Goal: Task Accomplishment & Management: Manage account settings

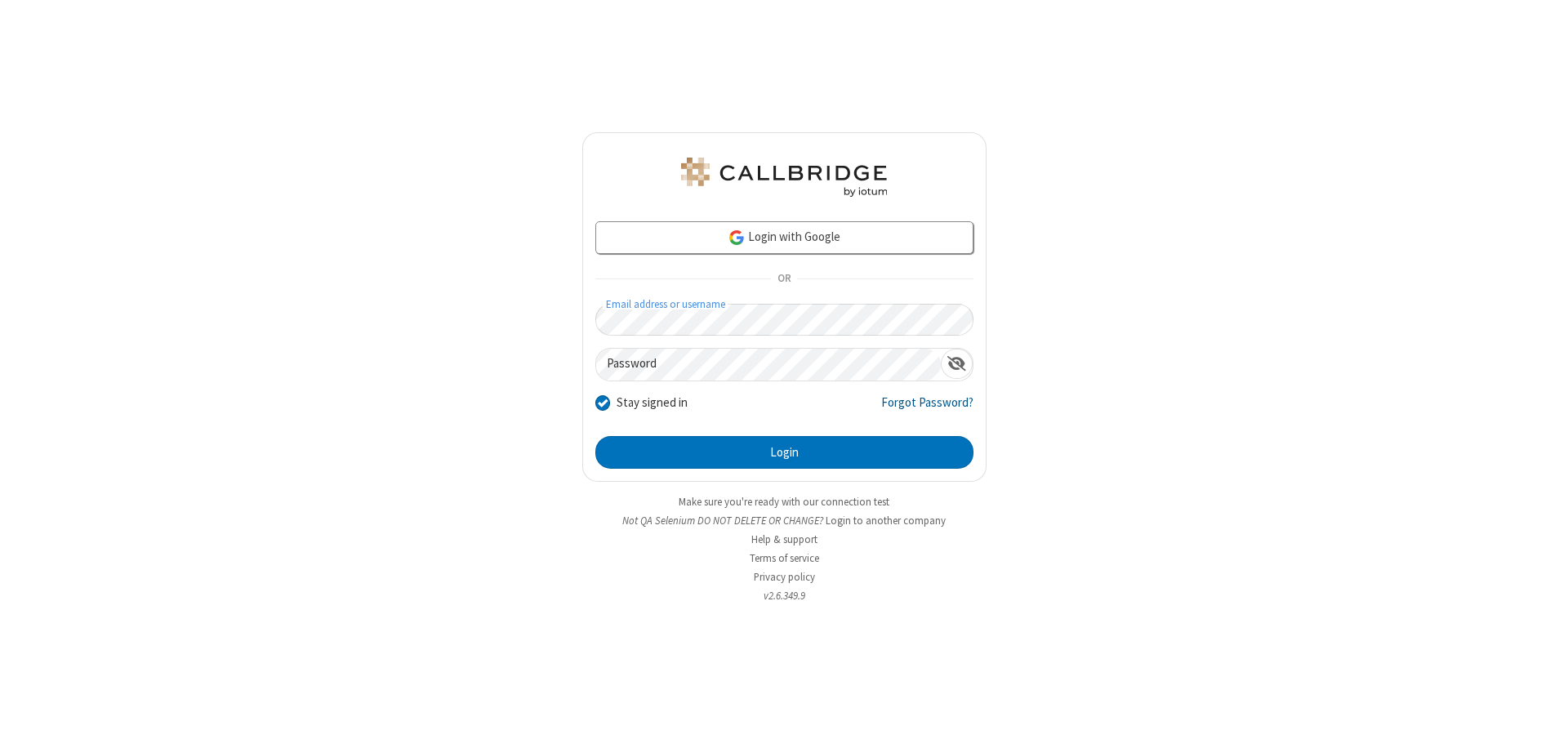
click at [928, 408] on link "Forgot Password?" at bounding box center [927, 409] width 92 height 31
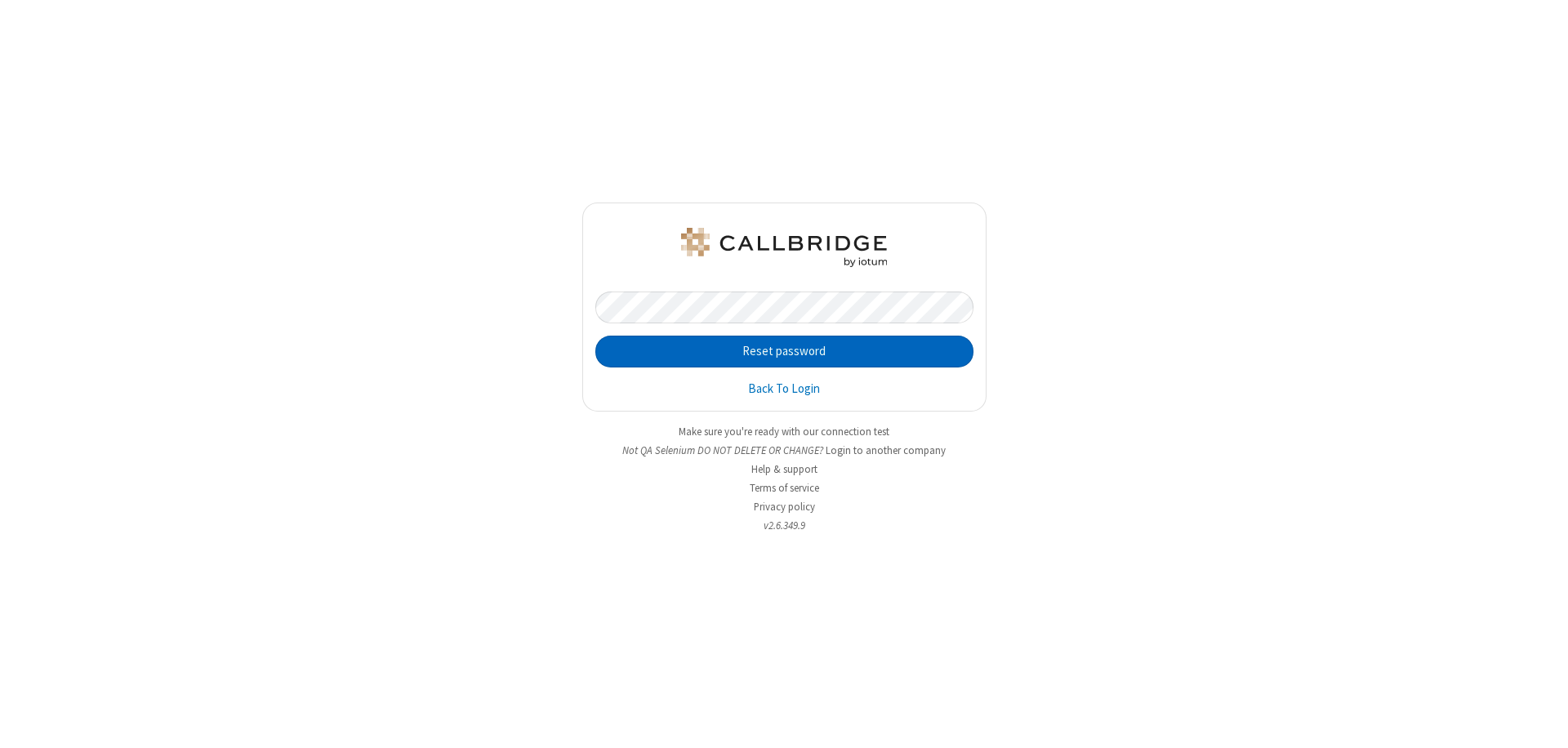
click at [784, 351] on button "Reset password" at bounding box center [784, 351] width 378 height 32
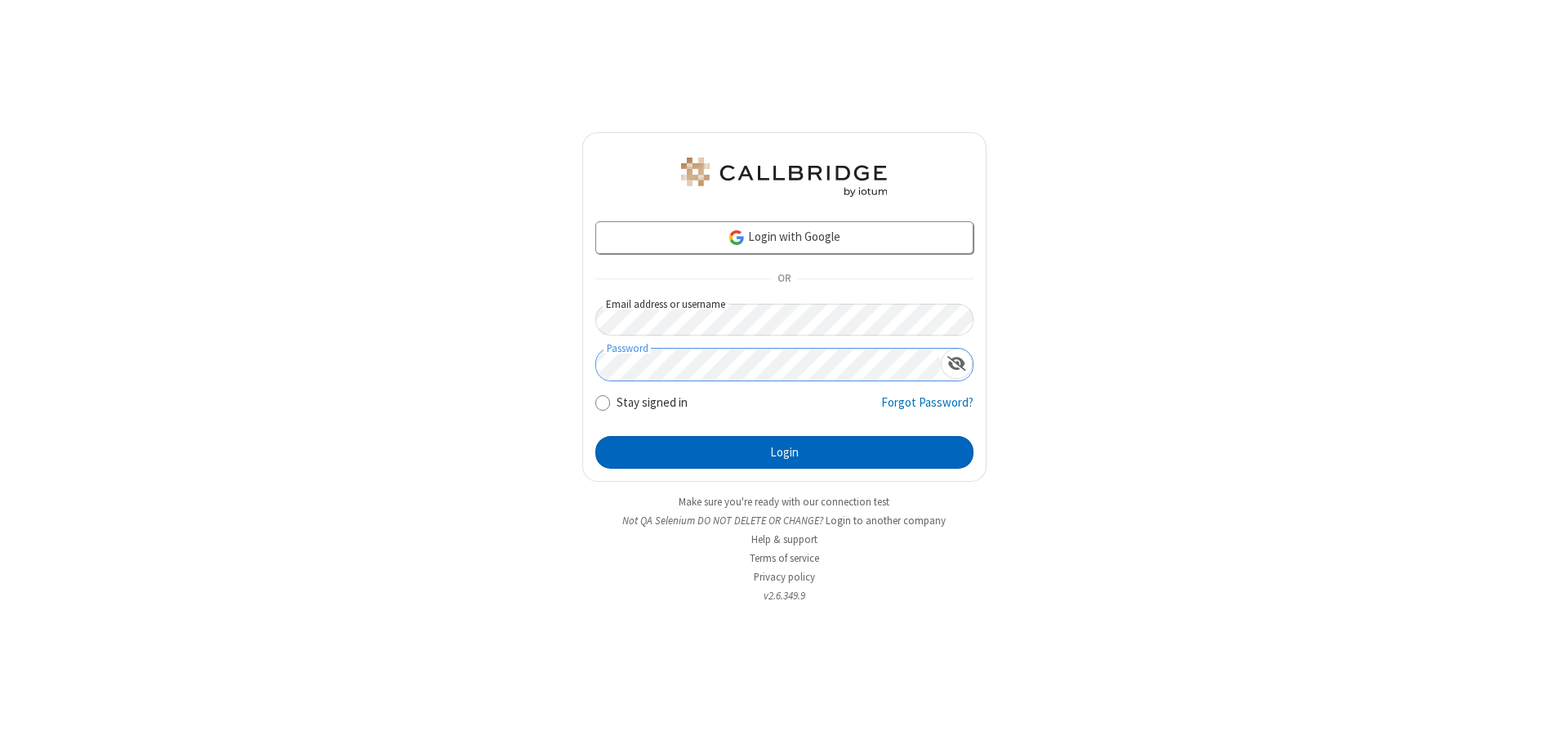
click at [784, 453] on button "Login" at bounding box center [784, 452] width 378 height 32
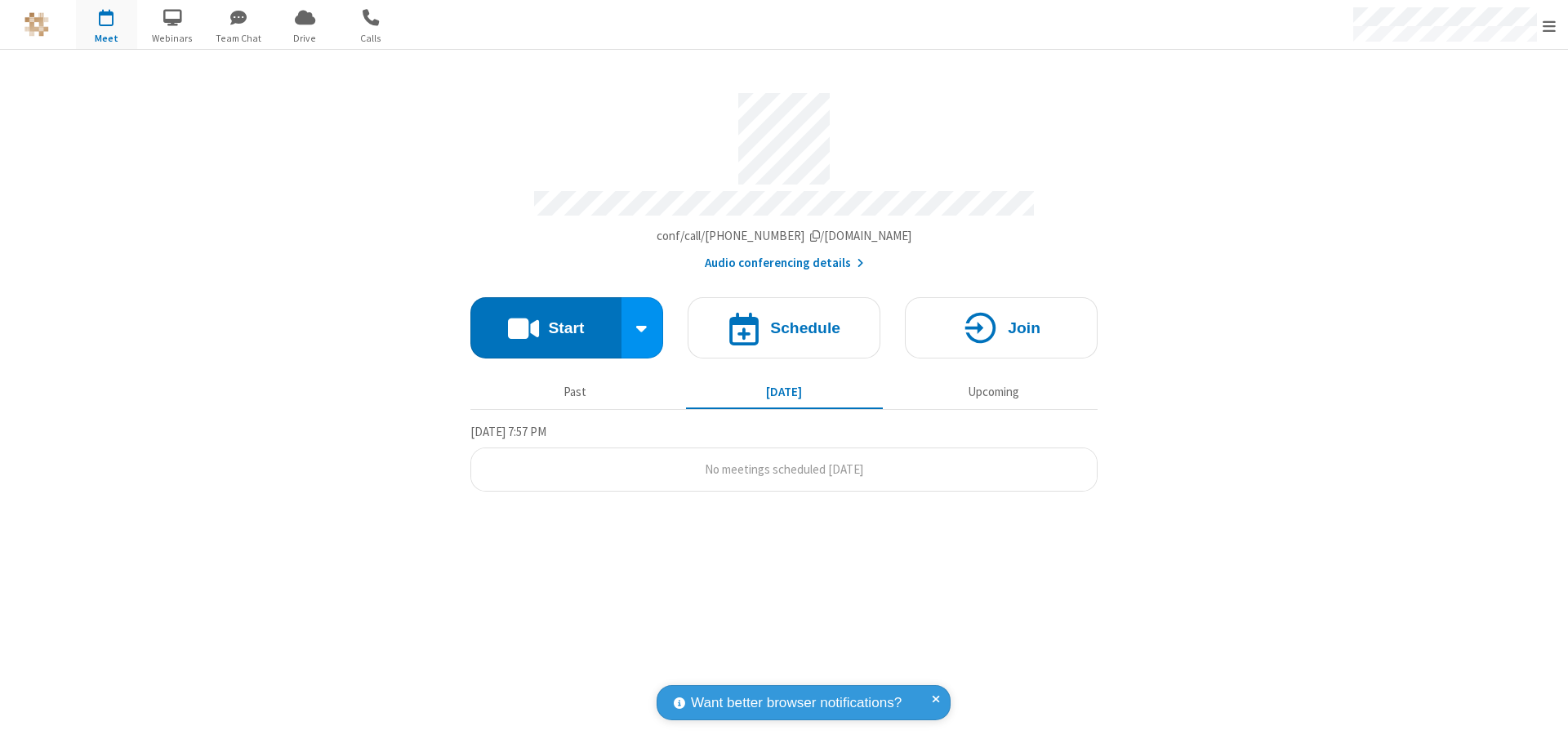
click at [1550, 25] on span "Open menu" at bounding box center [1550, 26] width 13 height 17
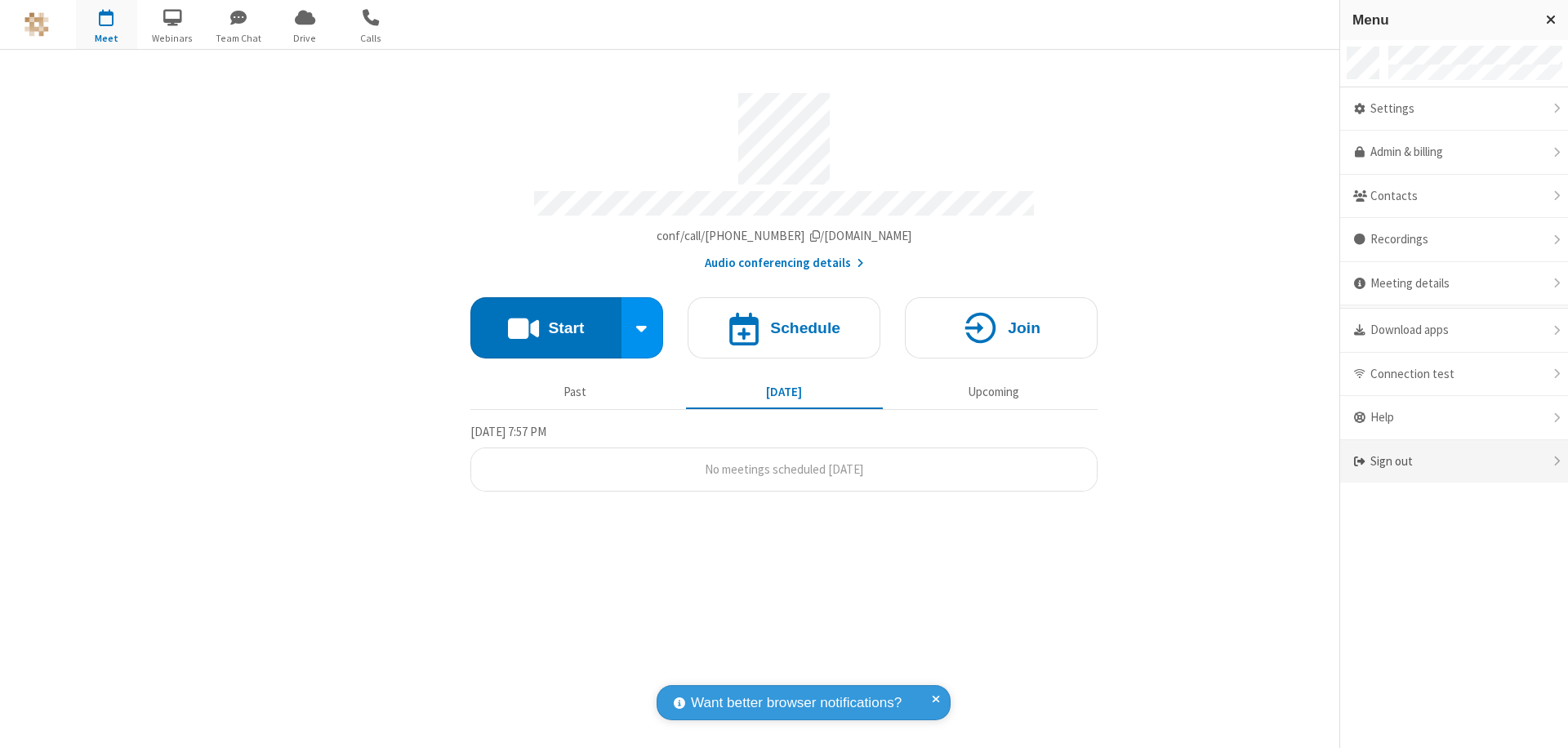
click at [1454, 461] on div "Sign out" at bounding box center [1454, 462] width 228 height 43
